Goal: Transaction & Acquisition: Purchase product/service

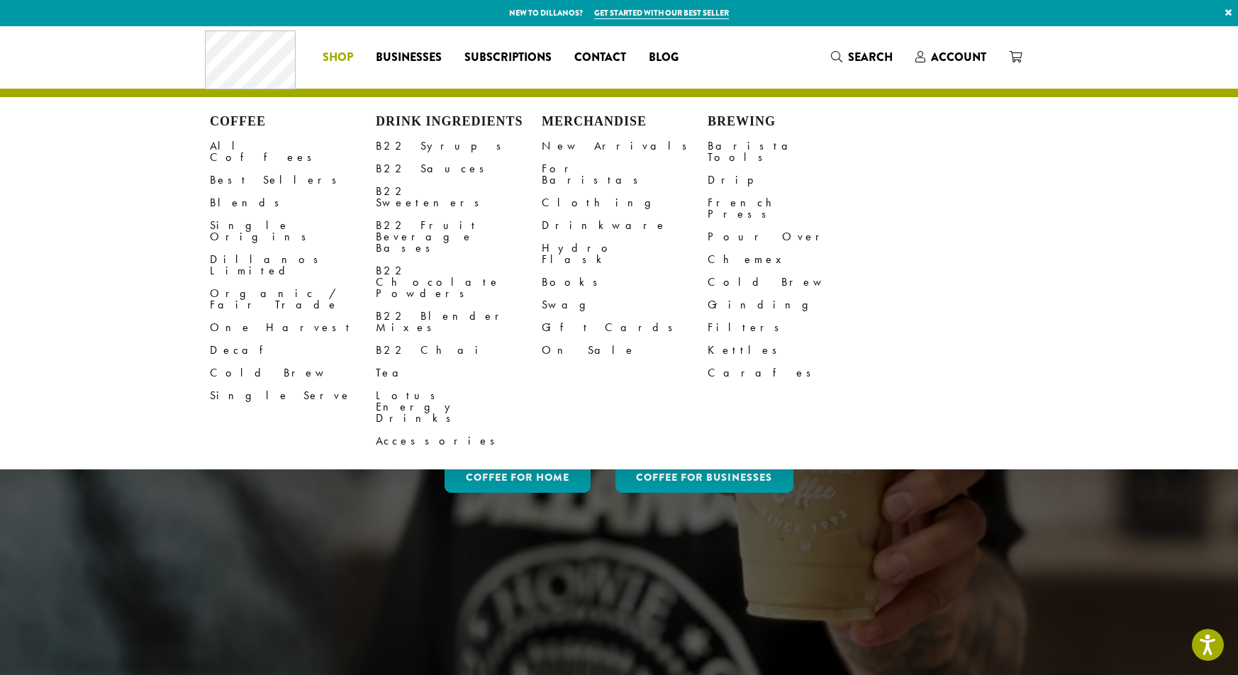
click at [347, 60] on span "Shop" at bounding box center [338, 58] width 30 height 18
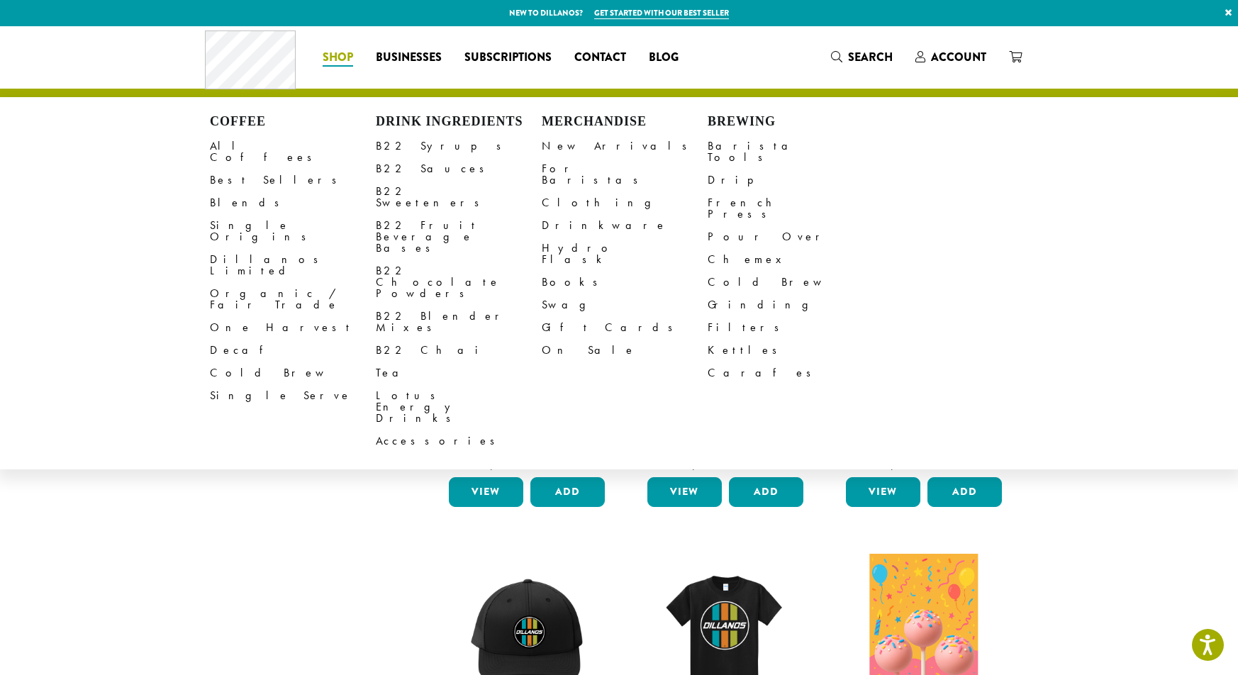
click at [337, 56] on span "Shop" at bounding box center [338, 58] width 30 height 18
click at [720, 147] on link "Barista Tools" at bounding box center [790, 152] width 166 height 34
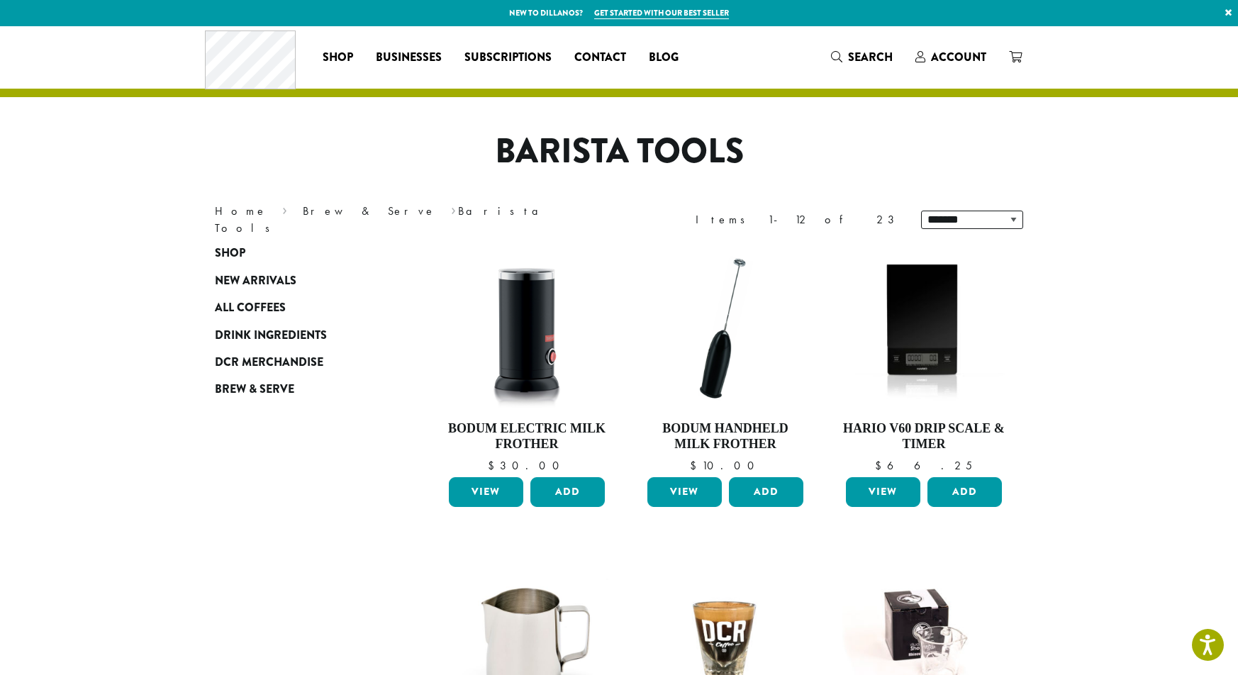
scroll to position [1, 0]
